Goal: Task Accomplishment & Management: Manage account settings

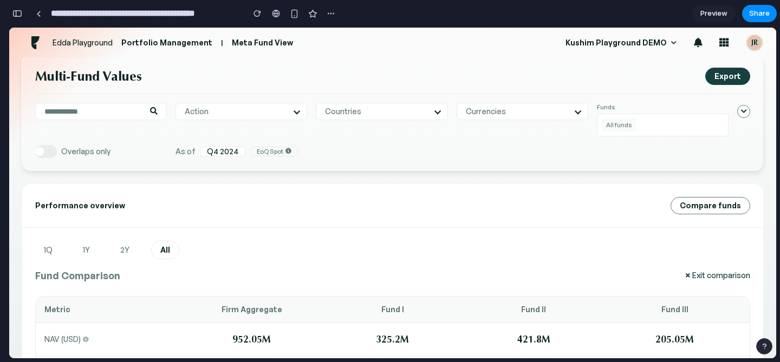
scroll to position [12, 0]
click at [688, 272] on icon at bounding box center [687, 275] width 4 height 6
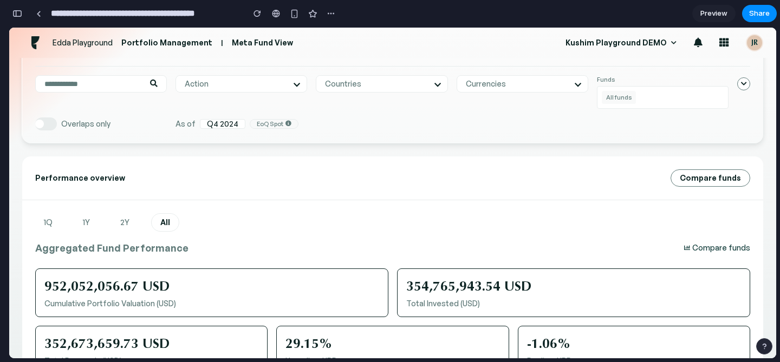
scroll to position [0, 0]
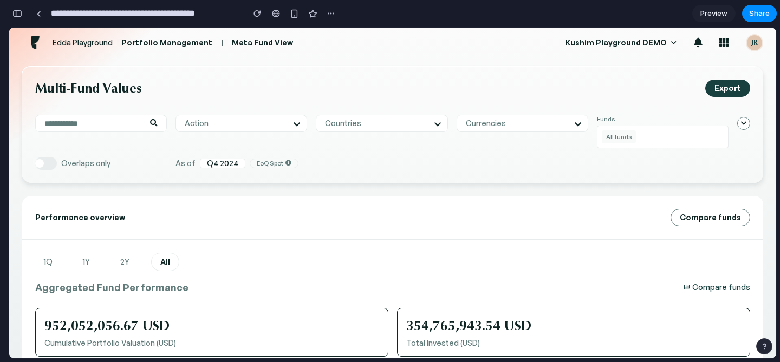
click at [678, 131] on div "All funds" at bounding box center [663, 137] width 132 height 23
click at [615, 136] on span "All funds" at bounding box center [618, 136] width 34 height 13
click at [739, 125] on icon "button" at bounding box center [743, 124] width 8 height 8
click at [553, 132] on div "Currencies Select all" at bounding box center [522, 123] width 132 height 17
click at [558, 126] on div "Currencies" at bounding box center [522, 124] width 113 height 10
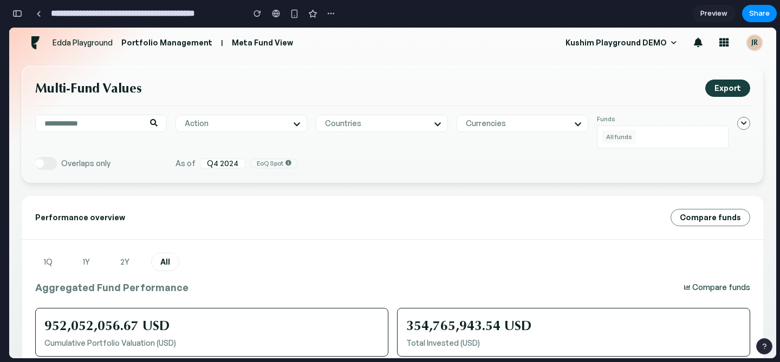
click at [98, 167] on span "Overlaps only" at bounding box center [85, 163] width 49 height 9
click at [17, 10] on div "button" at bounding box center [17, 14] width 10 height 8
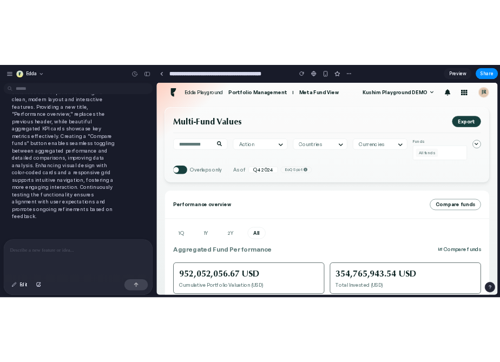
scroll to position [1363, 0]
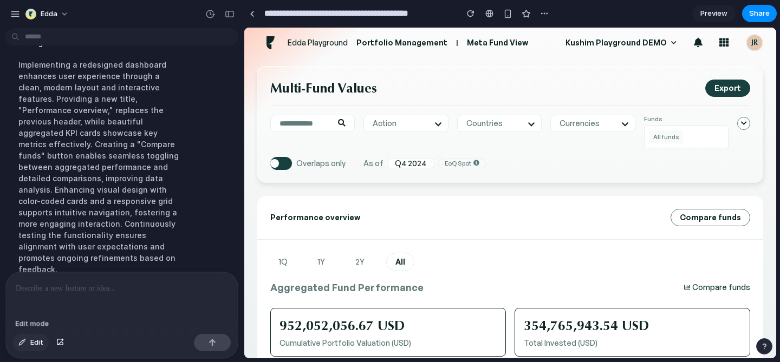
click at [40, 342] on span "Edit" at bounding box center [36, 342] width 13 height 11
click at [710, 286] on div at bounding box center [510, 193] width 531 height 330
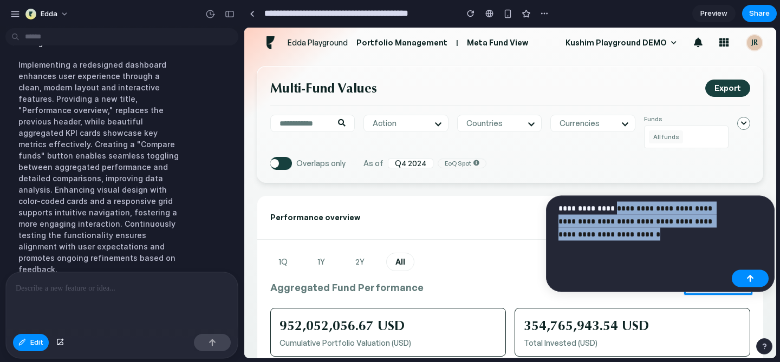
drag, startPoint x: 659, startPoint y: 241, endPoint x: 613, endPoint y: 208, distance: 56.3
click at [613, 208] on div "**********" at bounding box center [642, 225] width 169 height 47
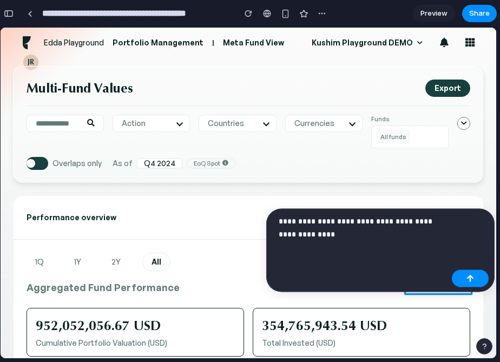
click at [359, 245] on div "**********" at bounding box center [363, 232] width 169 height 34
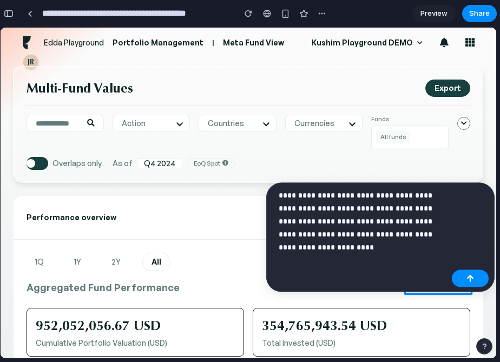
click at [440, 258] on div "**********" at bounding box center [380, 237] width 228 height 109
click at [461, 246] on div "**********" at bounding box center [380, 237] width 228 height 109
click at [461, 234] on div "**********" at bounding box center [380, 237] width 228 height 109
click at [457, 234] on div "**********" at bounding box center [380, 237] width 228 height 109
click at [473, 276] on div "button" at bounding box center [471, 279] width 8 height 8
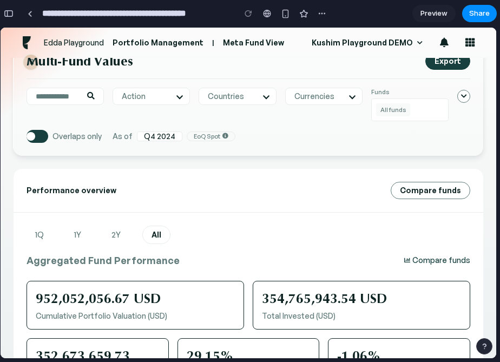
scroll to position [37, 0]
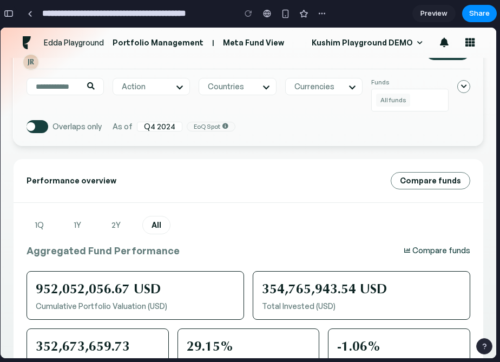
click at [9, 6] on button "button" at bounding box center [8, 13] width 17 height 17
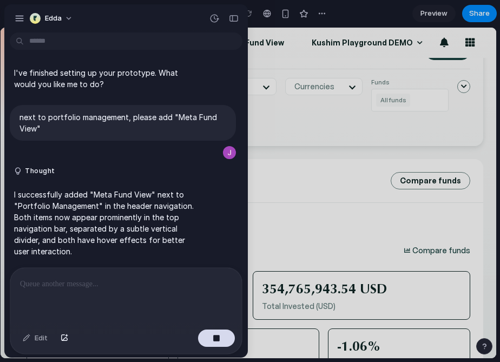
scroll to position [1272, 0]
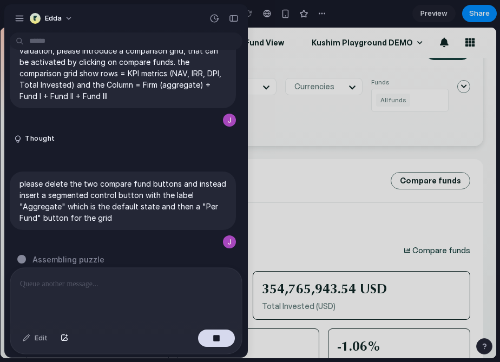
click at [9, 6] on div "Edda" at bounding box center [126, 17] width 244 height 26
click at [16, 14] on div "button" at bounding box center [20, 19] width 10 height 10
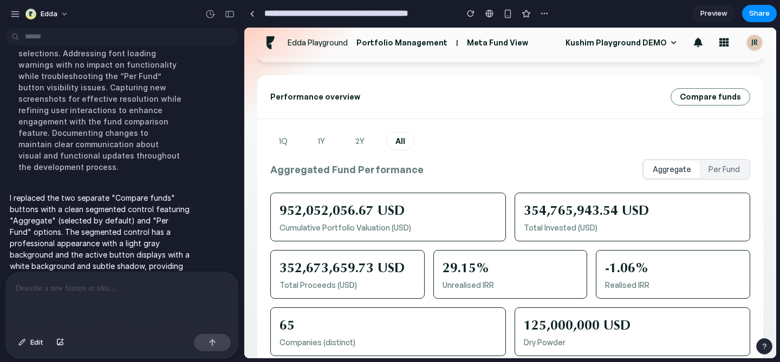
scroll to position [123, 0]
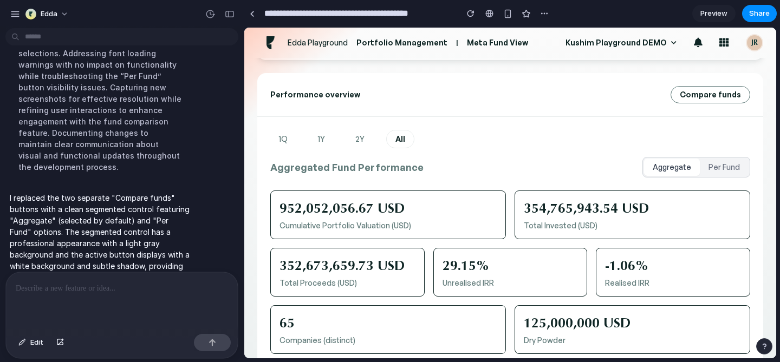
click at [725, 165] on button "Per Fund" at bounding box center [723, 167] width 49 height 17
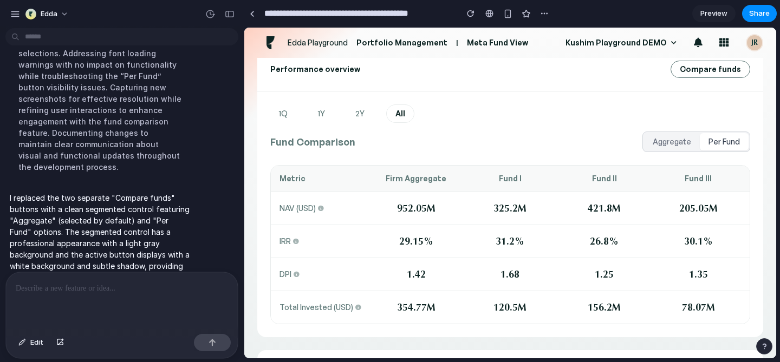
scroll to position [148, 0]
click at [675, 138] on button "Aggregate" at bounding box center [672, 142] width 56 height 17
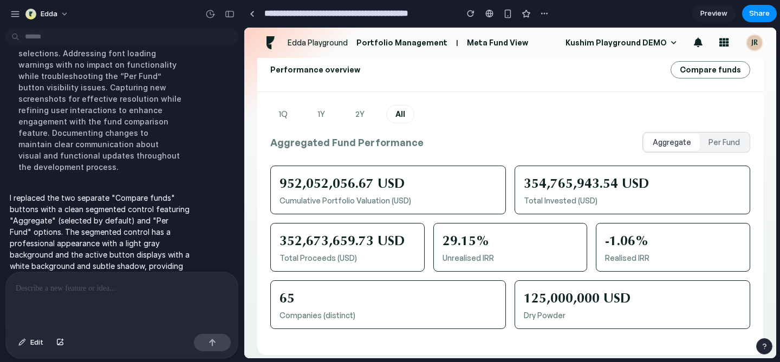
click at [728, 148] on button "Per Fund" at bounding box center [723, 142] width 49 height 17
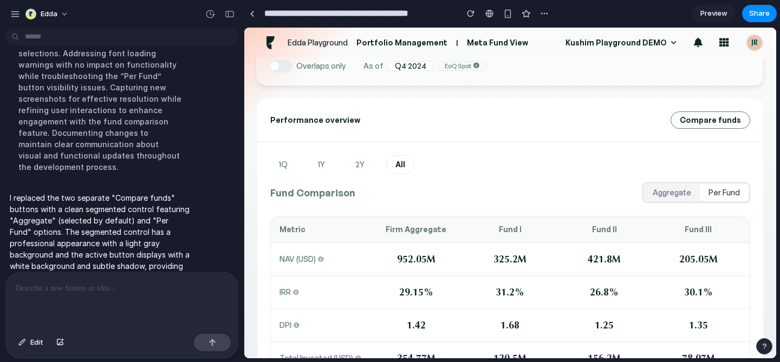
scroll to position [92, 0]
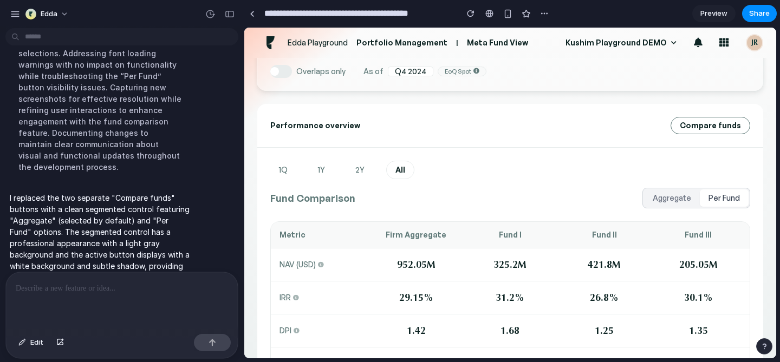
click at [665, 195] on button "Aggregate" at bounding box center [672, 197] width 56 height 17
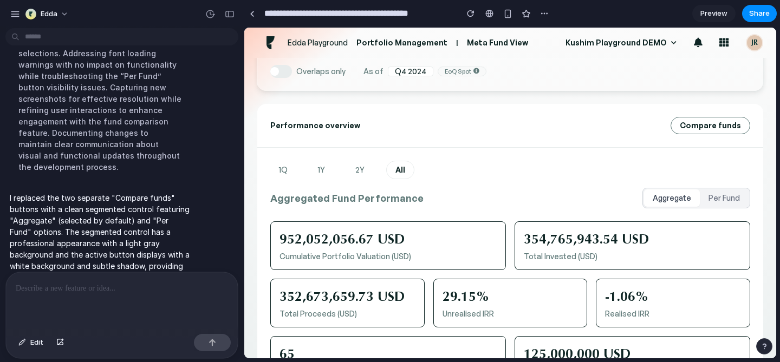
click at [737, 189] on div "Aggregate Per Fund" at bounding box center [696, 198] width 108 height 21
click at [738, 197] on button "Per Fund" at bounding box center [723, 197] width 49 height 17
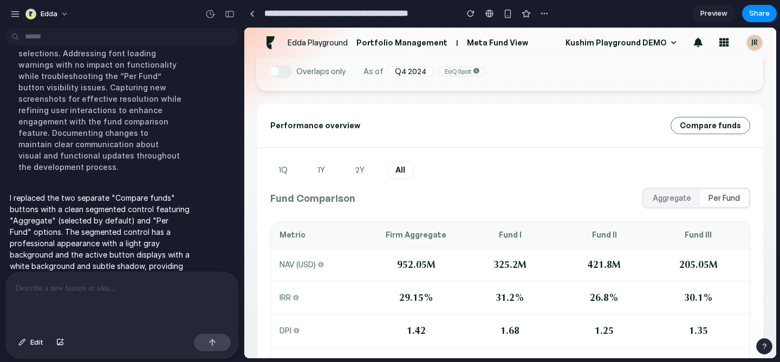
click at [677, 200] on button "Aggregate" at bounding box center [672, 197] width 56 height 17
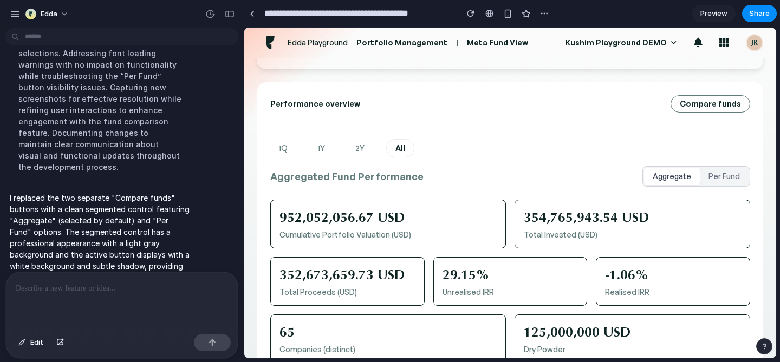
scroll to position [108, 0]
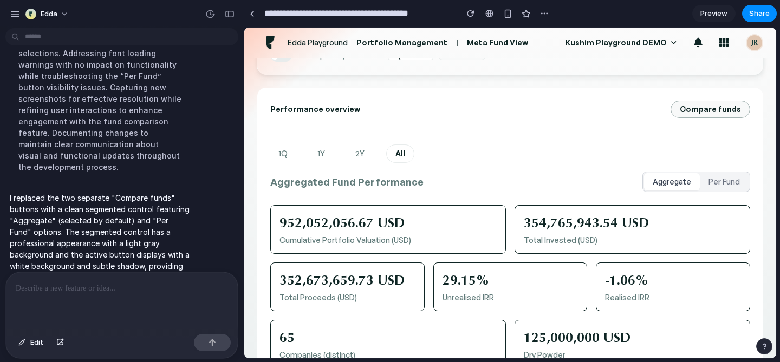
click at [710, 114] on button "Compare funds" at bounding box center [710, 109] width 80 height 17
click at [37, 342] on span "Edit" at bounding box center [36, 342] width 13 height 11
click at [718, 105] on div at bounding box center [510, 193] width 531 height 330
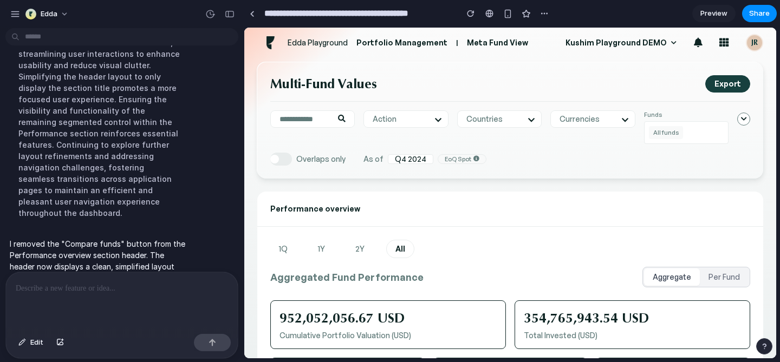
scroll to position [0, 0]
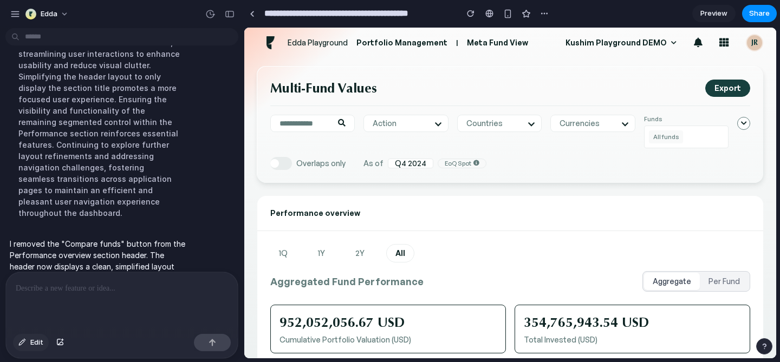
click at [22, 346] on button "Edit" at bounding box center [31, 342] width 36 height 17
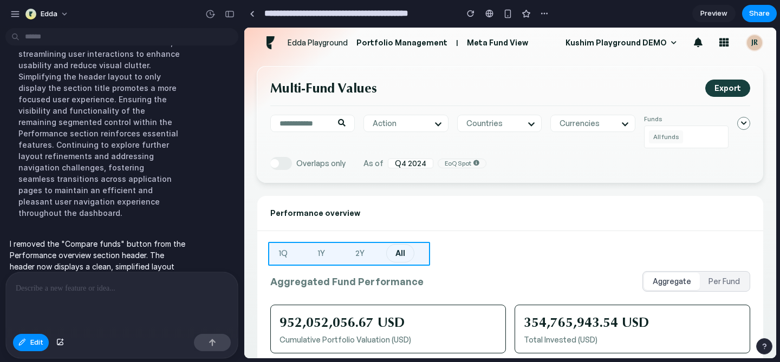
click at [309, 250] on div at bounding box center [510, 193] width 531 height 330
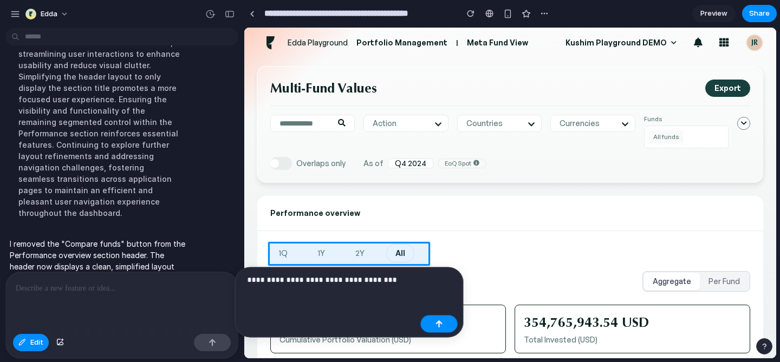
click at [365, 280] on p "**********" at bounding box center [331, 279] width 169 height 13
click at [413, 277] on p "**********" at bounding box center [331, 279] width 169 height 13
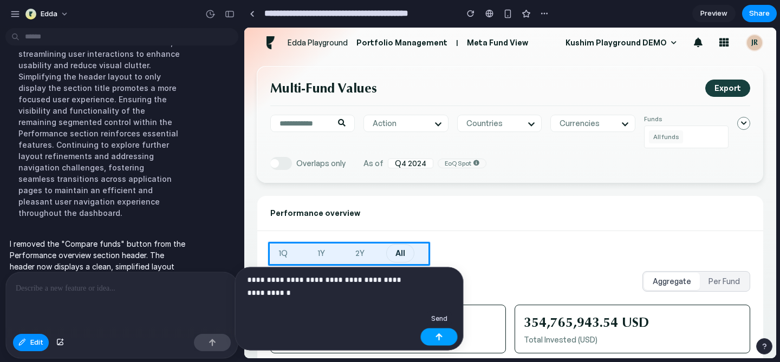
click at [431, 341] on button "button" at bounding box center [439, 337] width 37 height 17
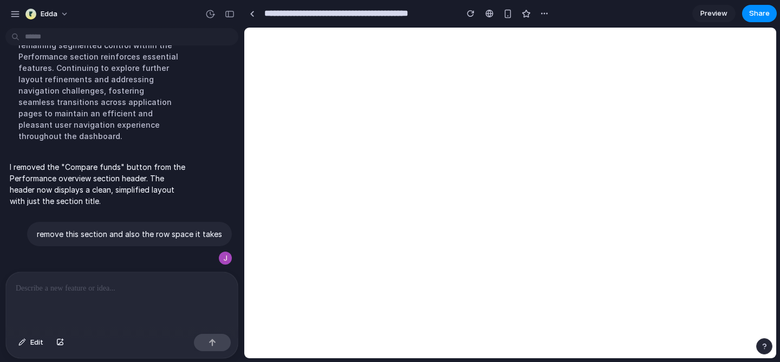
scroll to position [1875, 0]
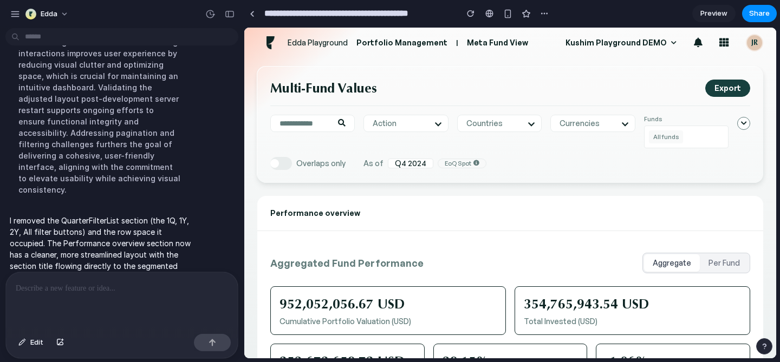
click at [659, 266] on button "Aggregate" at bounding box center [672, 262] width 56 height 17
click at [39, 342] on span "Edit" at bounding box center [36, 342] width 13 height 11
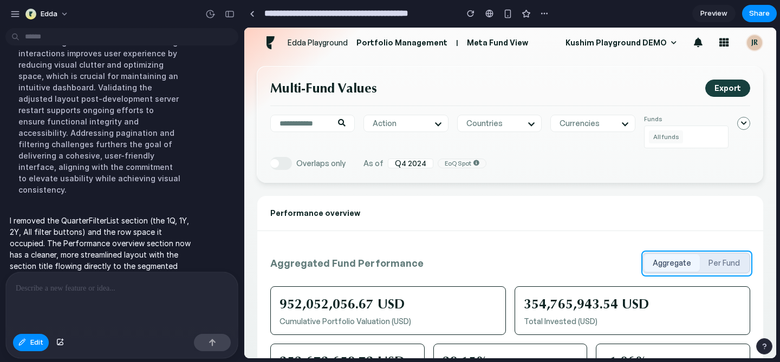
click at [699, 254] on div at bounding box center [510, 193] width 531 height 330
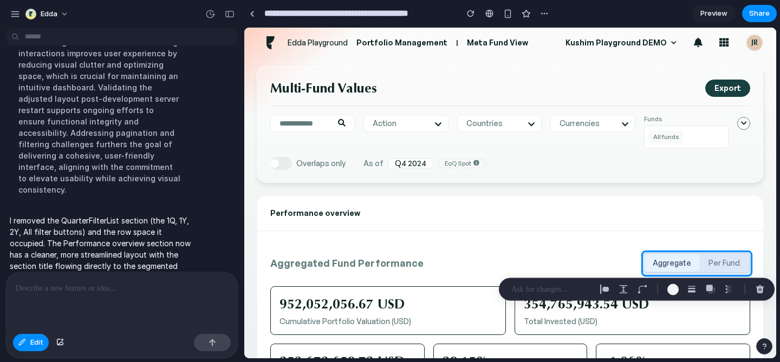
click at [528, 249] on div at bounding box center [510, 193] width 531 height 330
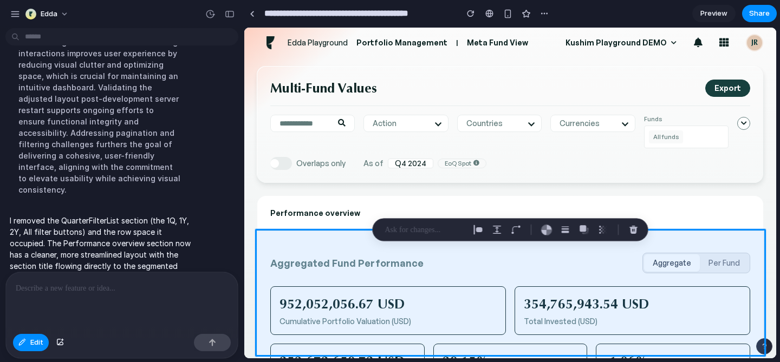
click at [67, 301] on div at bounding box center [122, 300] width 232 height 57
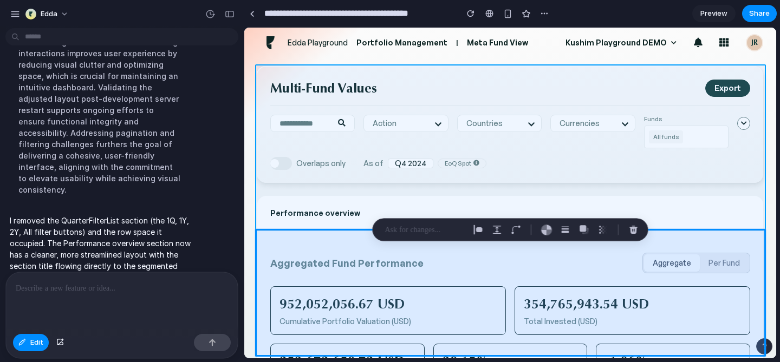
click at [571, 194] on div at bounding box center [510, 193] width 531 height 330
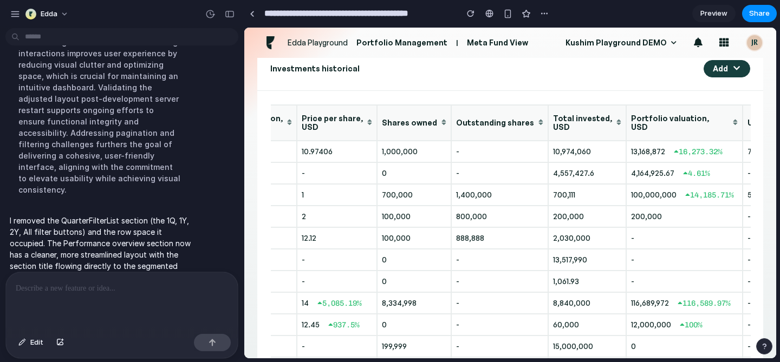
scroll to position [0, 259]
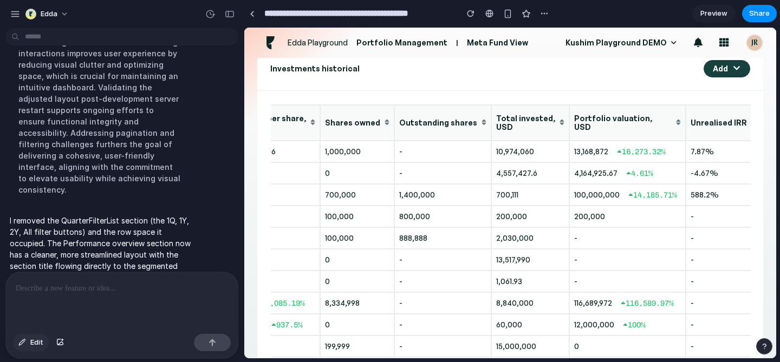
click at [37, 345] on span "Edit" at bounding box center [36, 342] width 13 height 11
click at [738, 114] on div at bounding box center [510, 193] width 531 height 330
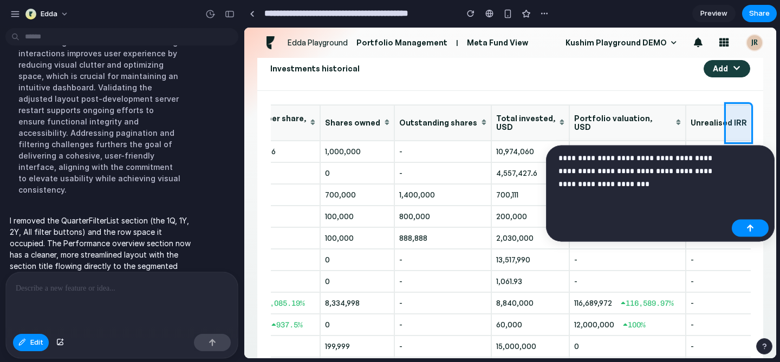
click at [686, 170] on p "**********" at bounding box center [642, 171] width 169 height 39
click at [679, 183] on p "**********" at bounding box center [642, 171] width 169 height 39
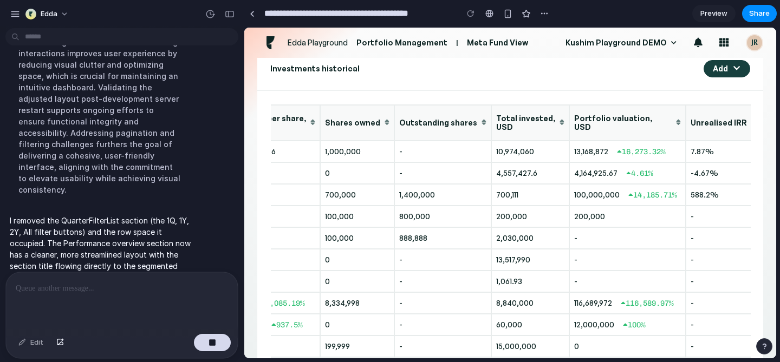
scroll to position [1986, 0]
